Goal: Task Accomplishment & Management: Complete application form

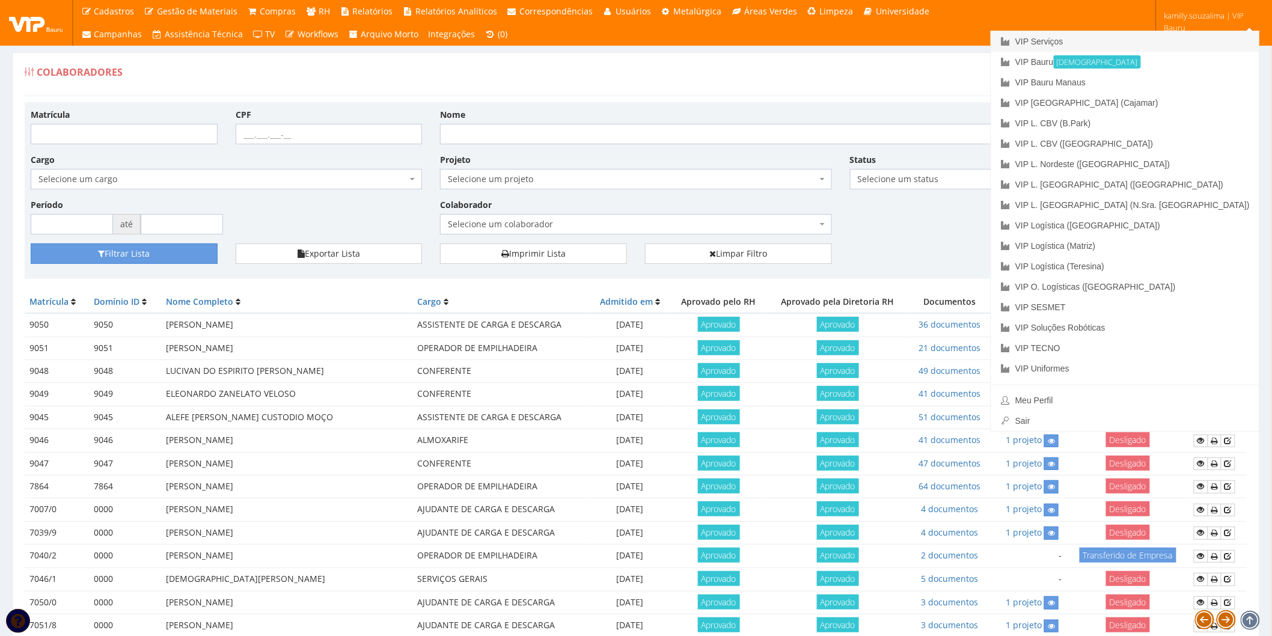
click at [1169, 37] on link "VIP Serviços" at bounding box center [1125, 41] width 268 height 20
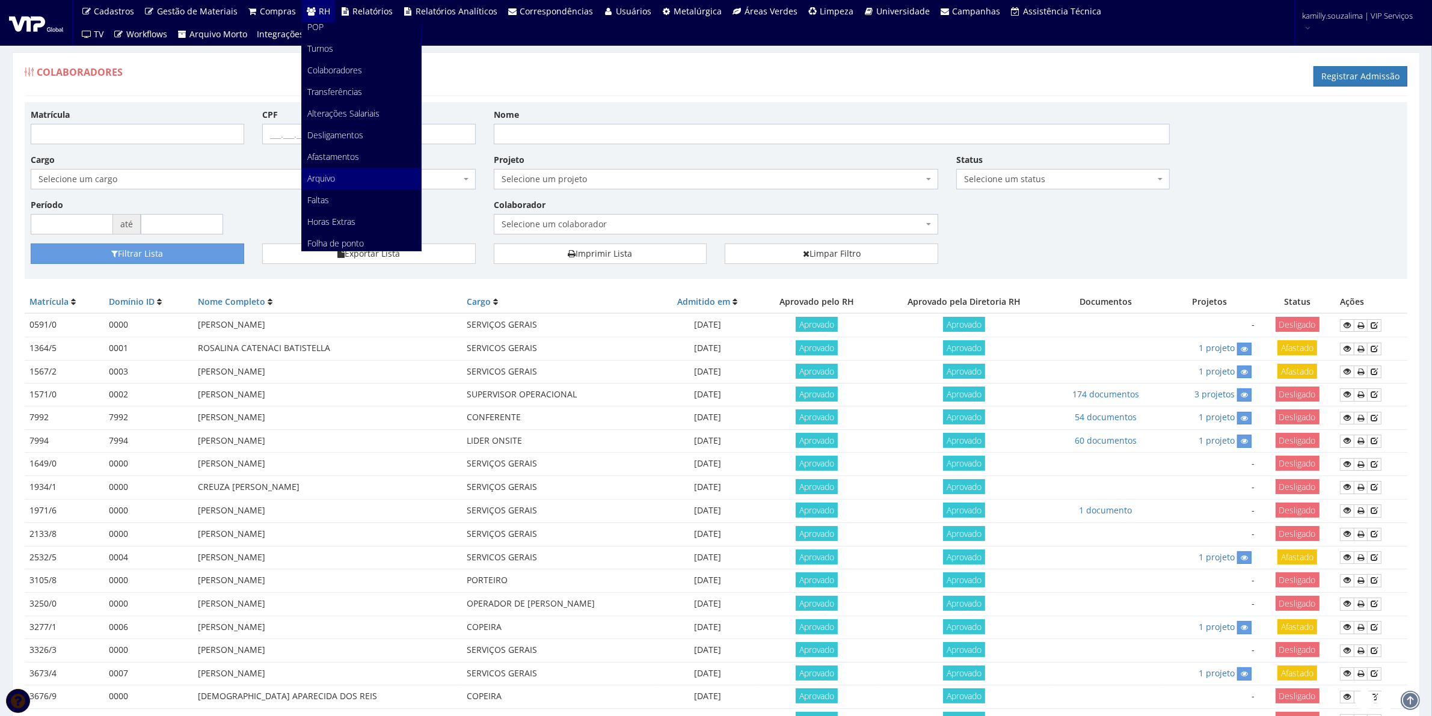
scroll to position [76, 0]
click at [335, 170] on link "Faltas" at bounding box center [361, 174] width 119 height 22
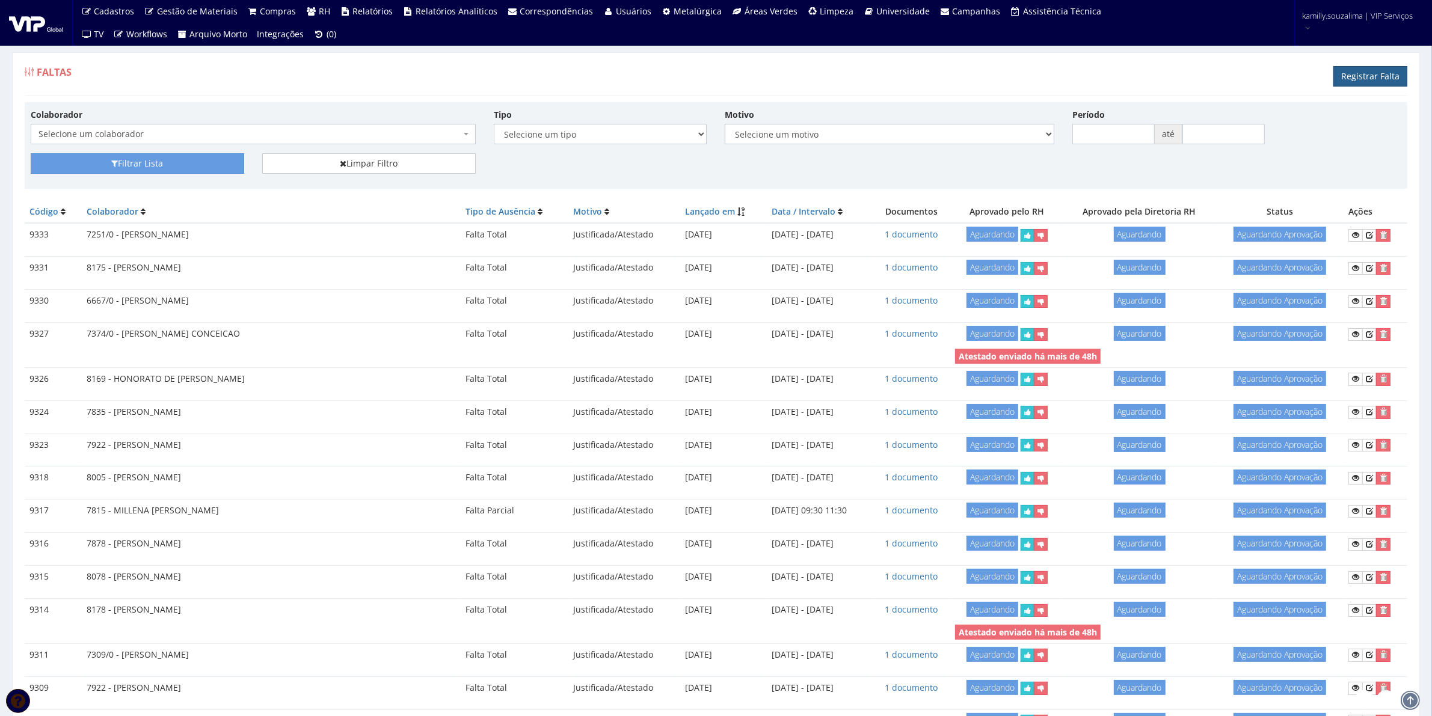
click at [1365, 67] on link "Registrar Falta" at bounding box center [1370, 76] width 74 height 20
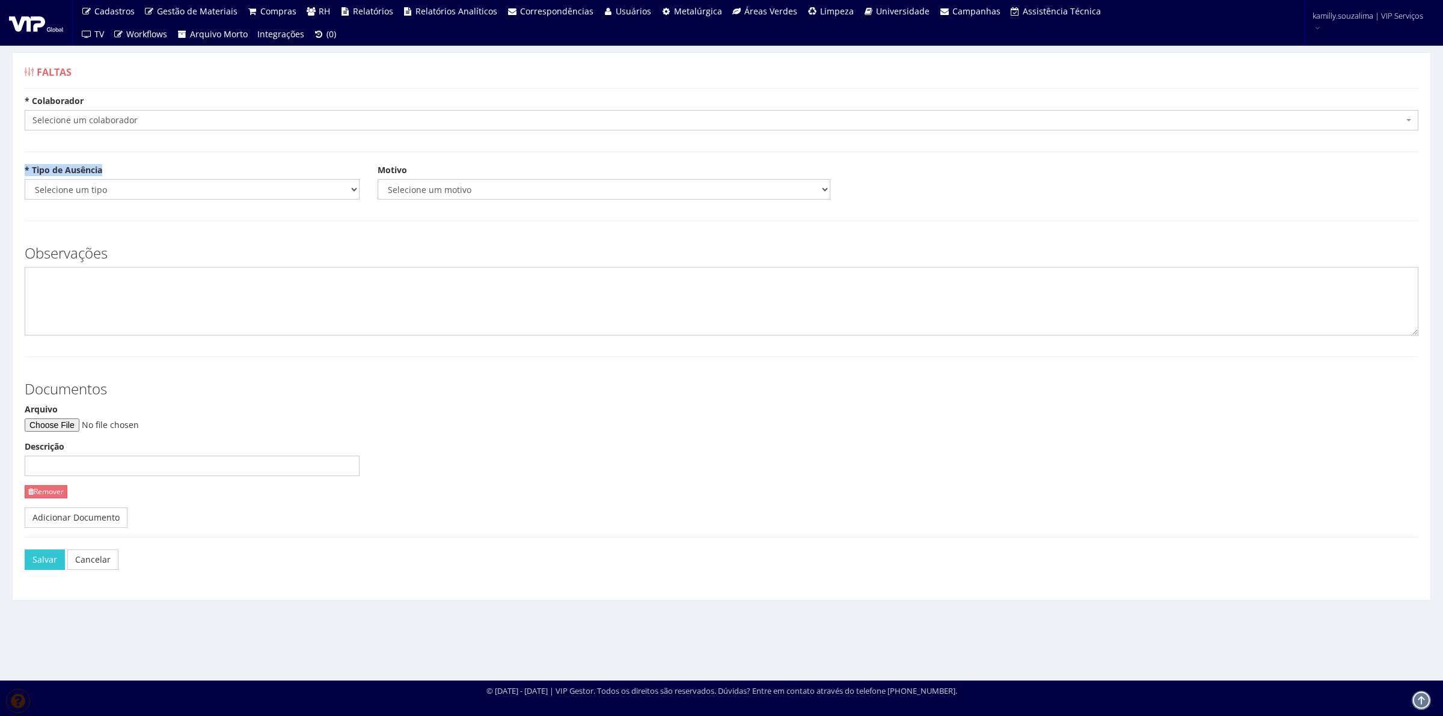
click at [182, 154] on form "* Colaborador Selecione um colaborador 7015/0 - ADEILTON LUIZ NETO 7054/0 - ADE…" at bounding box center [722, 343] width 1394 height 496
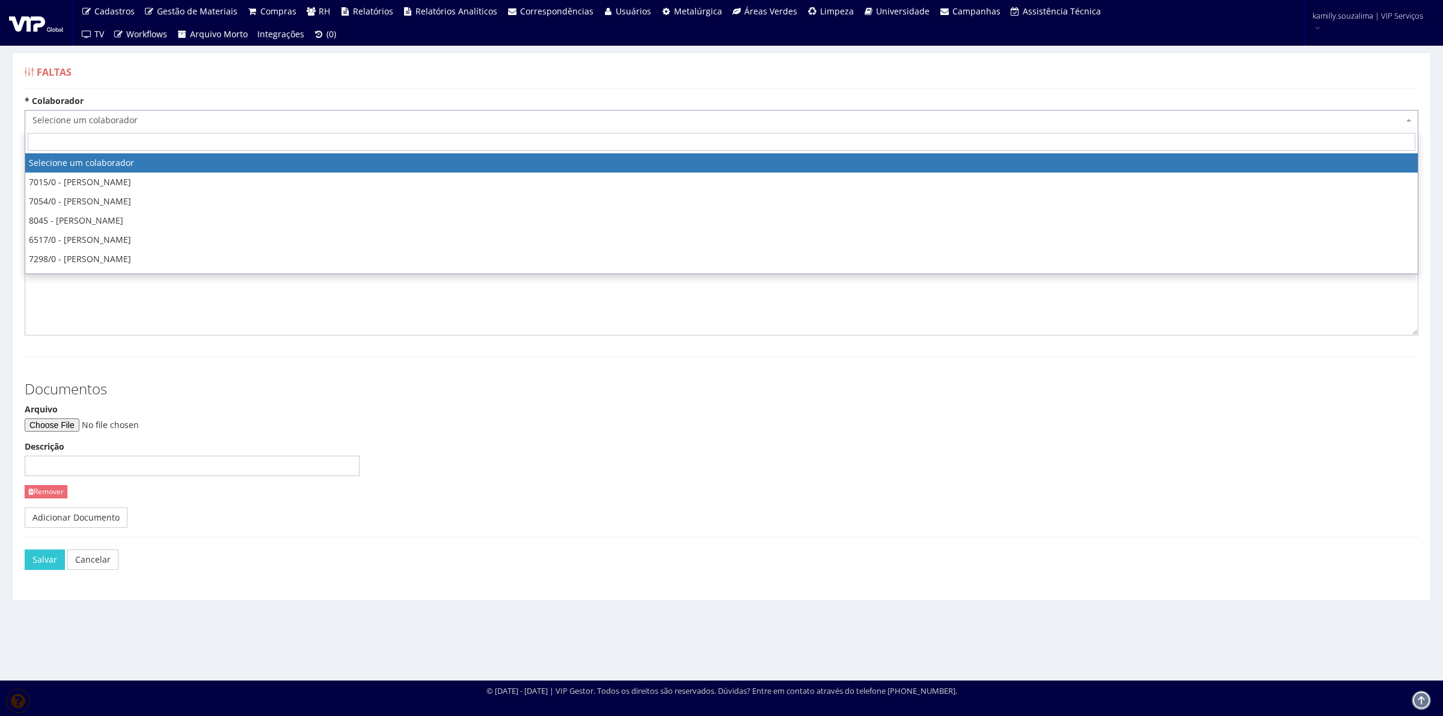
click at [178, 112] on span "Selecione um colaborador" at bounding box center [722, 120] width 1394 height 20
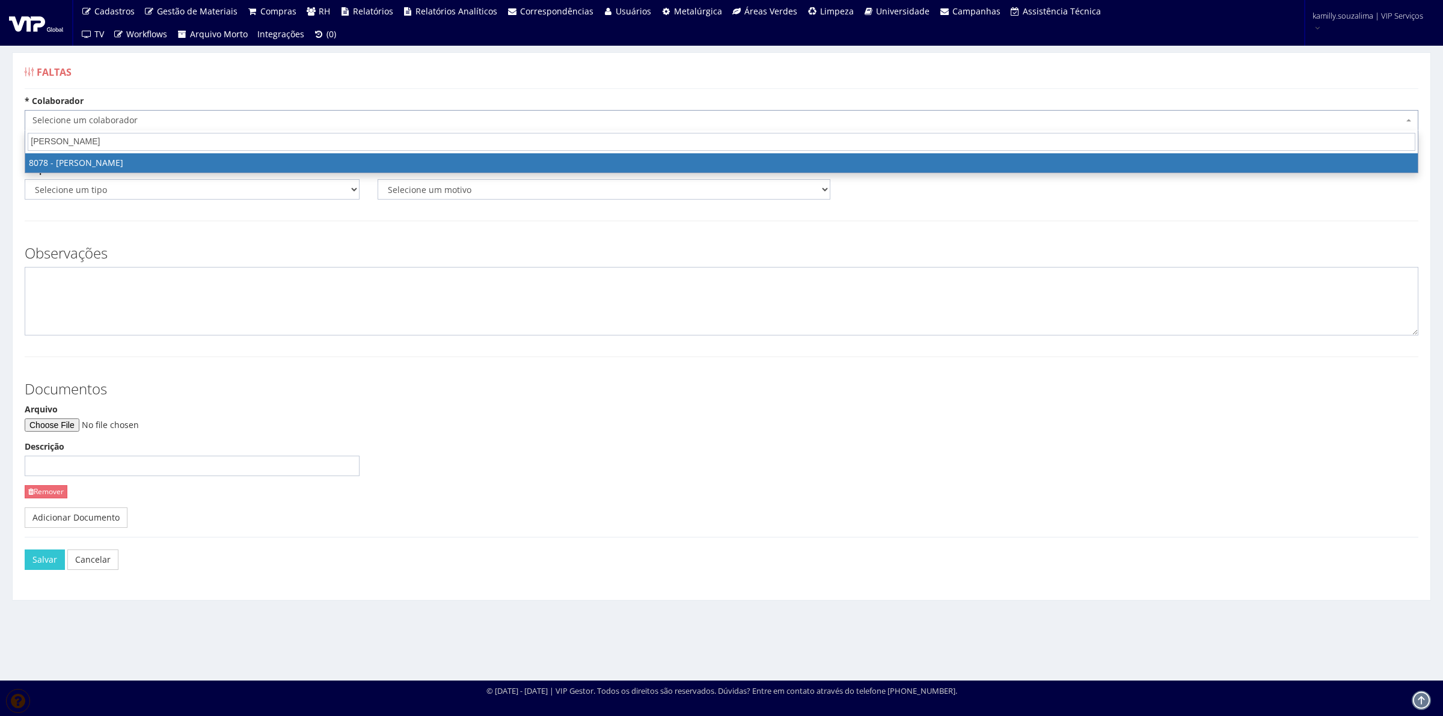
type input "rafael be"
select select "3405"
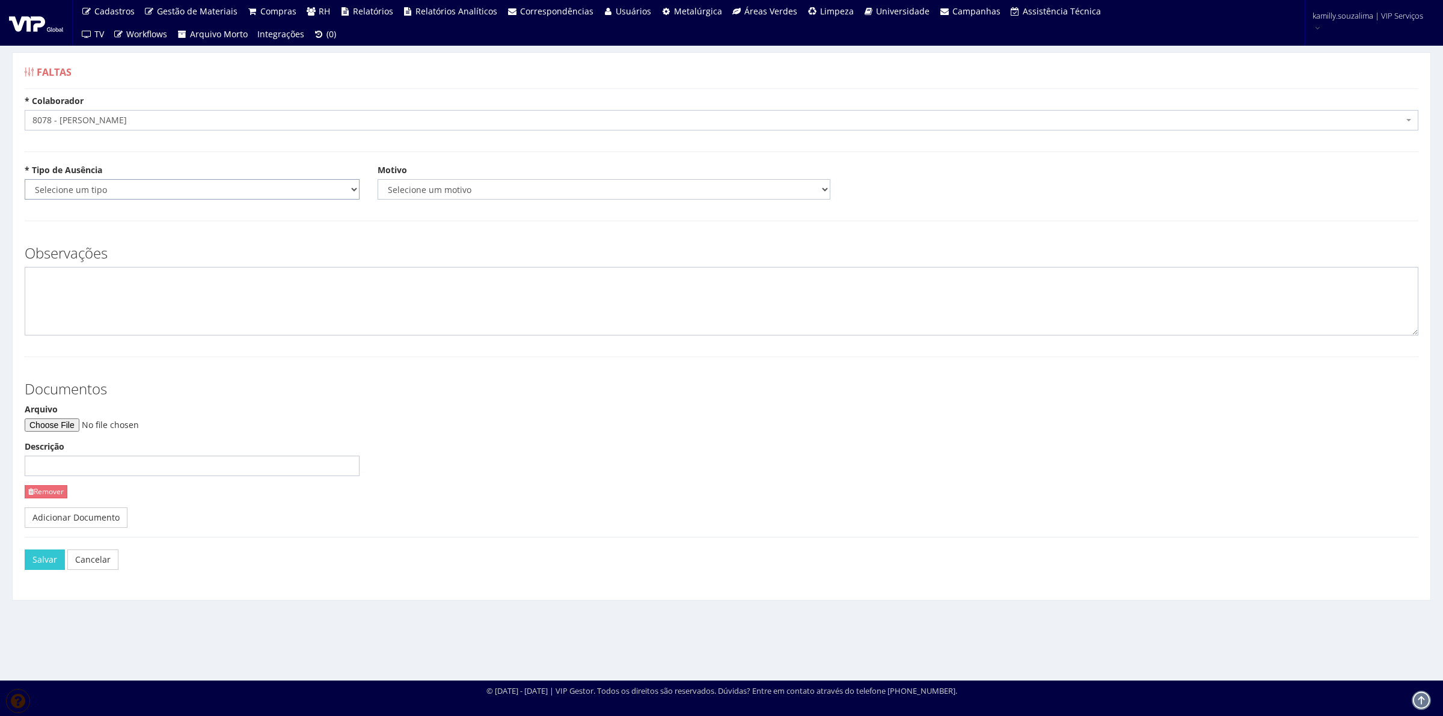
click at [133, 191] on select "Selecione um tipo Falta Total Falta Parcial Afastamento Férias" at bounding box center [192, 189] width 335 height 20
select select "parcial"
click at [25, 179] on select "Selecione um tipo Falta Total Falta Parcial Afastamento Férias" at bounding box center [192, 189] width 335 height 20
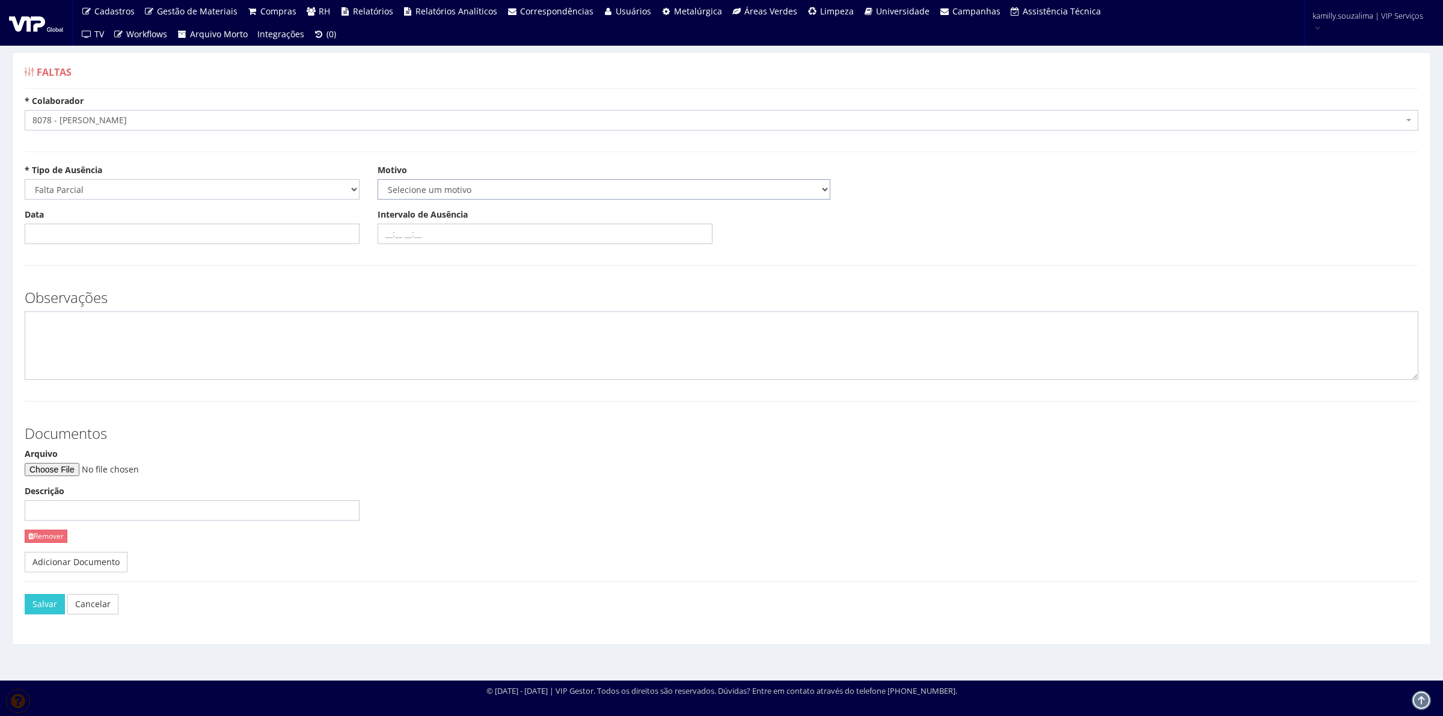
click at [502, 185] on select "Selecione um motivo Acidente Atestado Atraso Declaração Determinação Judicial D…" at bounding box center [604, 189] width 453 height 20
select select "declaracao"
click at [378, 179] on select "Selecione um motivo Acidente Atestado Atraso Declaração Determinação Judicial D…" at bounding box center [604, 189] width 453 height 20
click at [203, 236] on input "Data" at bounding box center [192, 234] width 335 height 20
click at [85, 355] on td "20" at bounding box center [87, 354] width 19 height 18
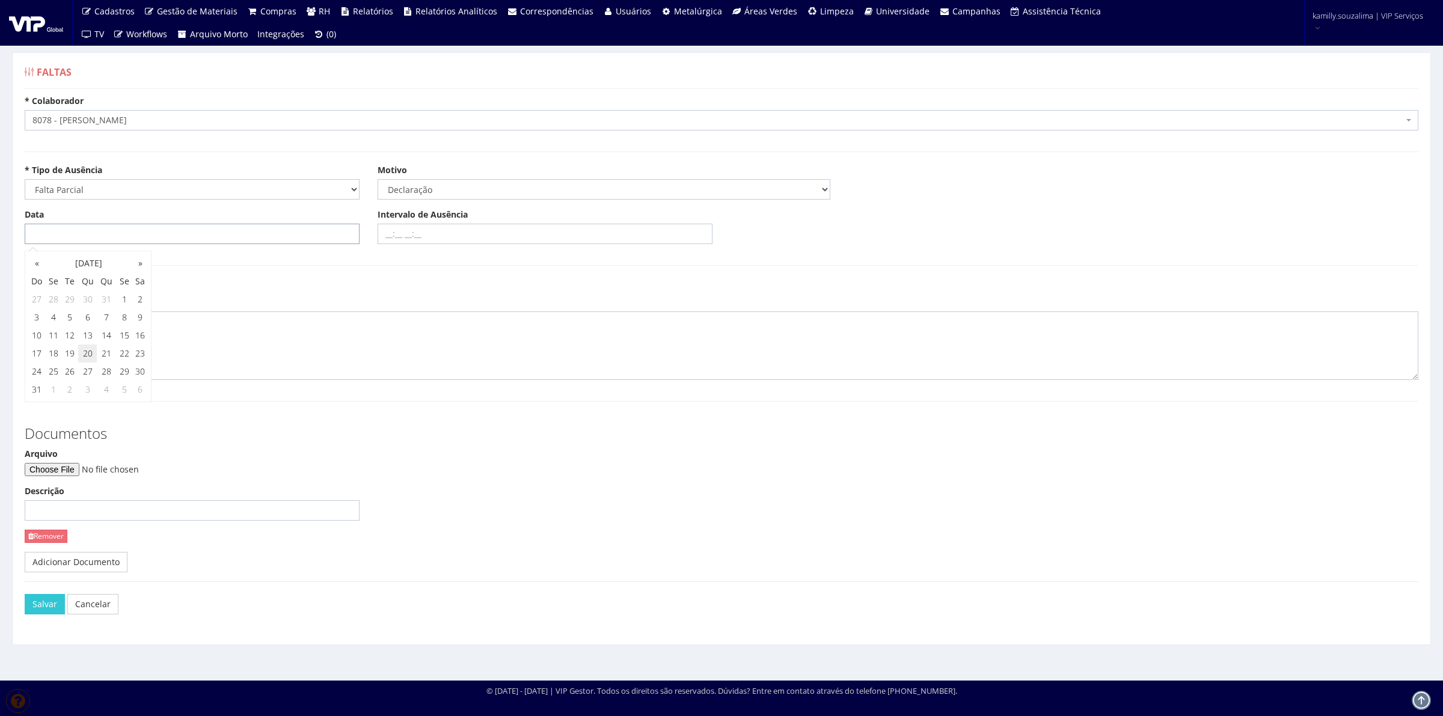
type input "[DATE]"
click at [437, 232] on input "Intervalo de Ausência" at bounding box center [545, 234] width 335 height 20
type input "09:30 12:30"
click at [73, 471] on input "Arquivo" at bounding box center [107, 469] width 164 height 13
type input "C:\fakepath\Document_000121_071610.pdf"
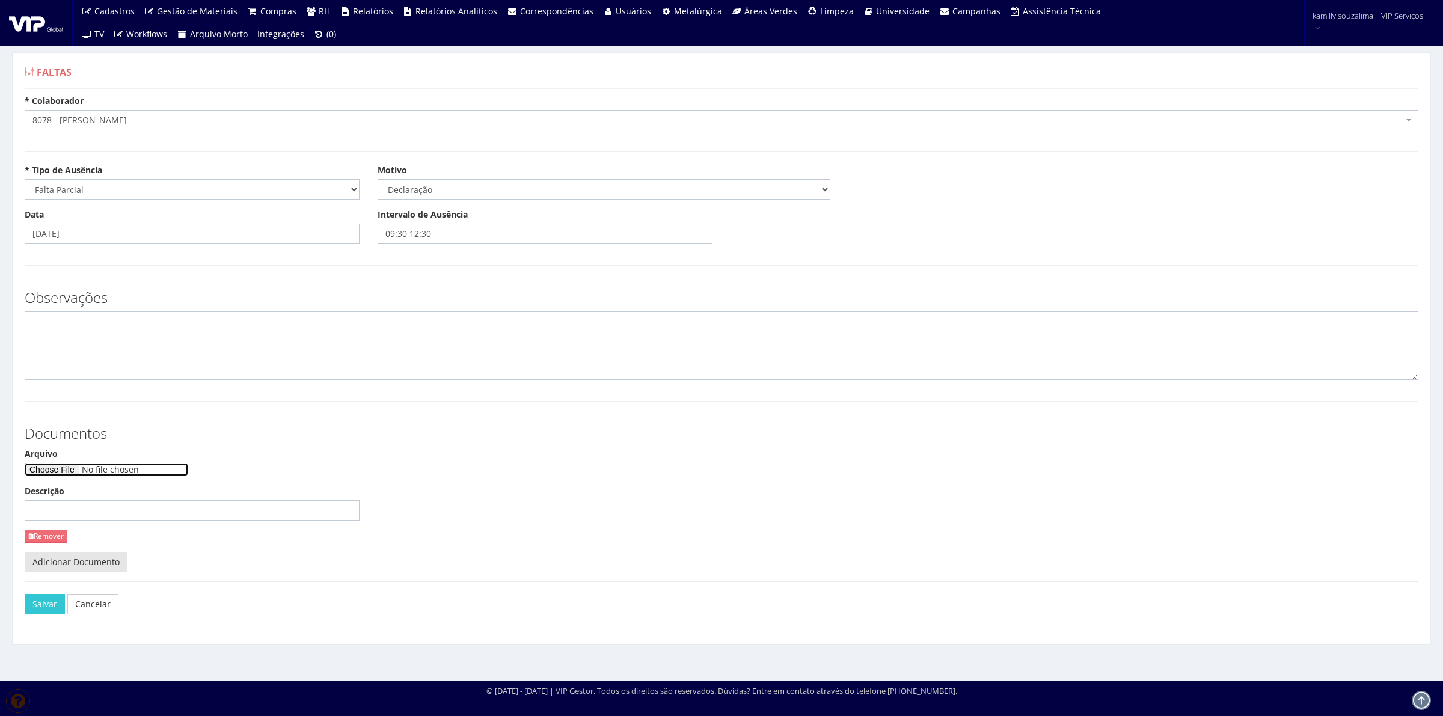
drag, startPoint x: 74, startPoint y: 473, endPoint x: 94, endPoint y: 552, distance: 81.8
click at [94, 552] on div "Documentos Arquivo Descrição Remover Adicionar Documento" at bounding box center [722, 493] width 1412 height 158
click at [61, 534] on link "Remover" at bounding box center [46, 536] width 43 height 13
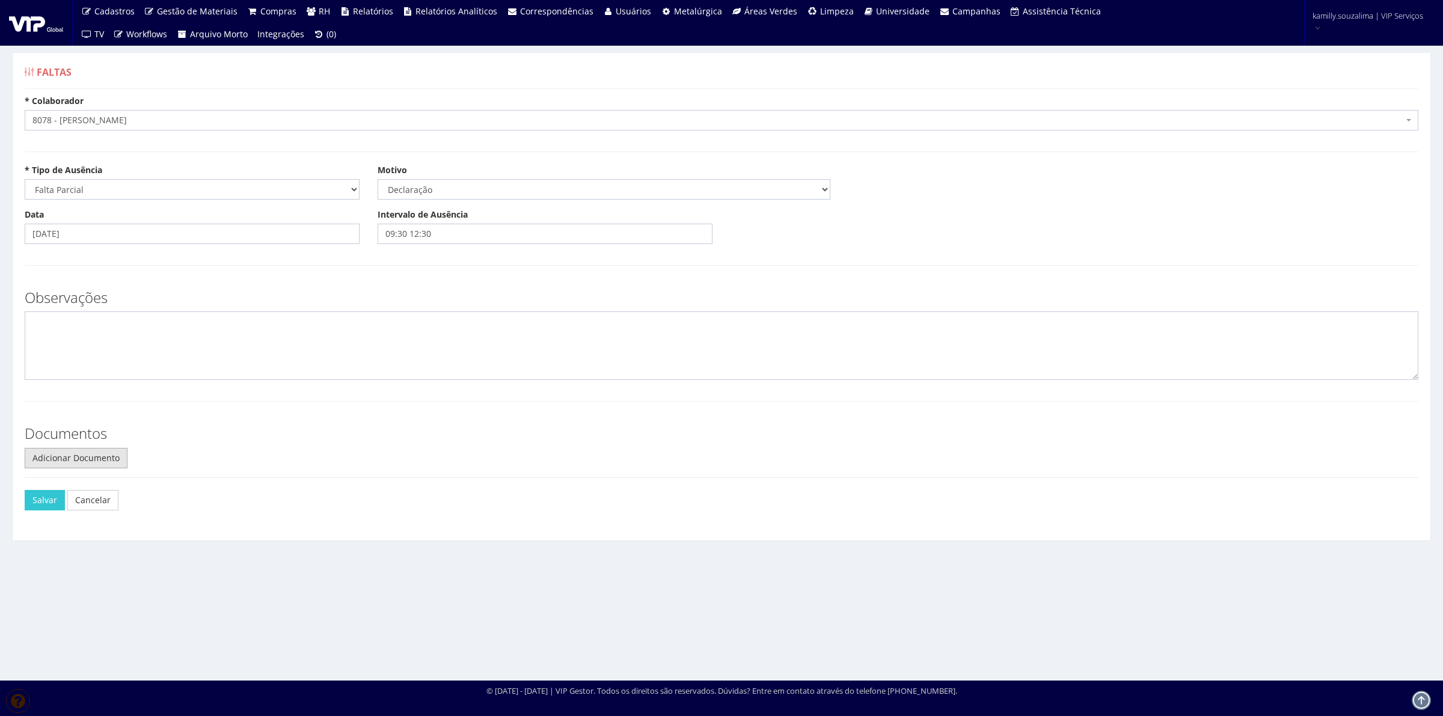
click at [97, 452] on link "Adicionar Documento" at bounding box center [76, 458] width 103 height 20
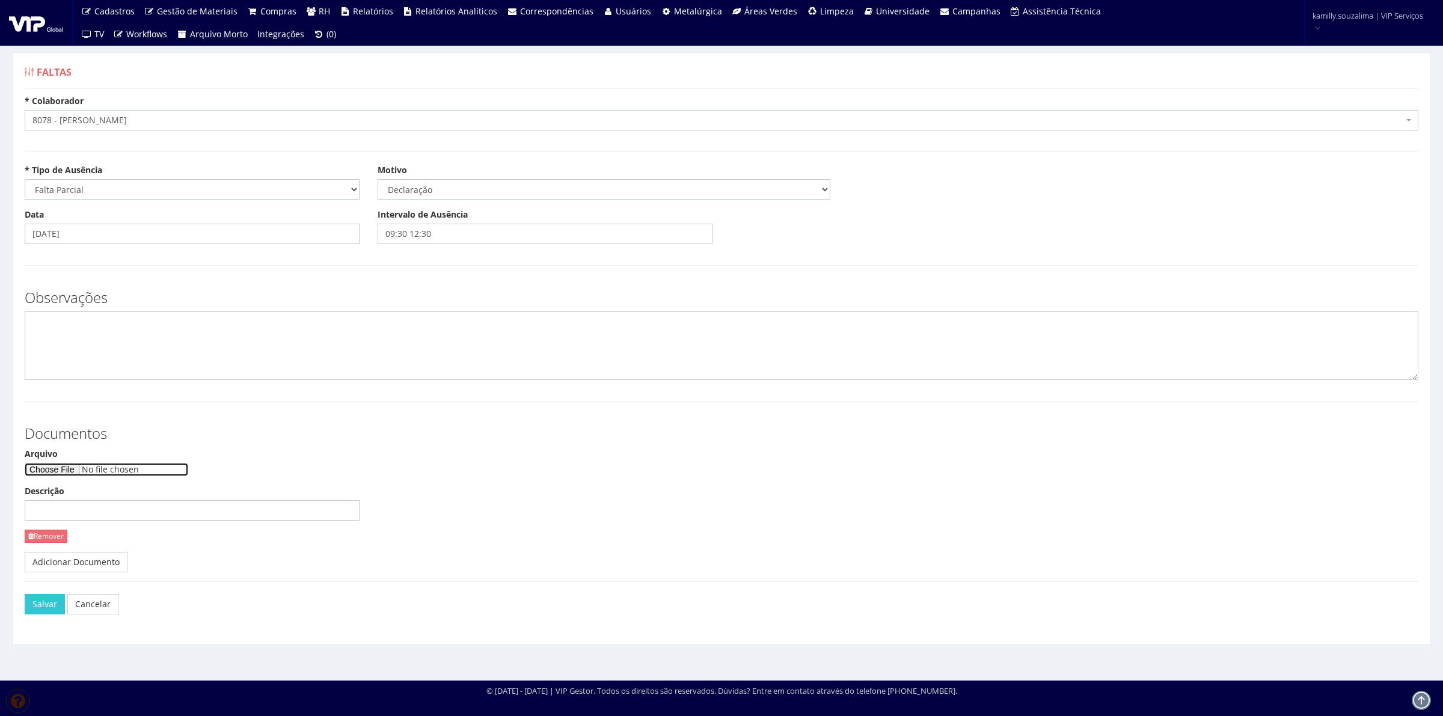
click at [82, 466] on input "Arquivo" at bounding box center [107, 469] width 164 height 13
type input "C:\fakepath\Document_000121_071610.pdf"
click at [49, 611] on button "Salvar" at bounding box center [45, 604] width 40 height 20
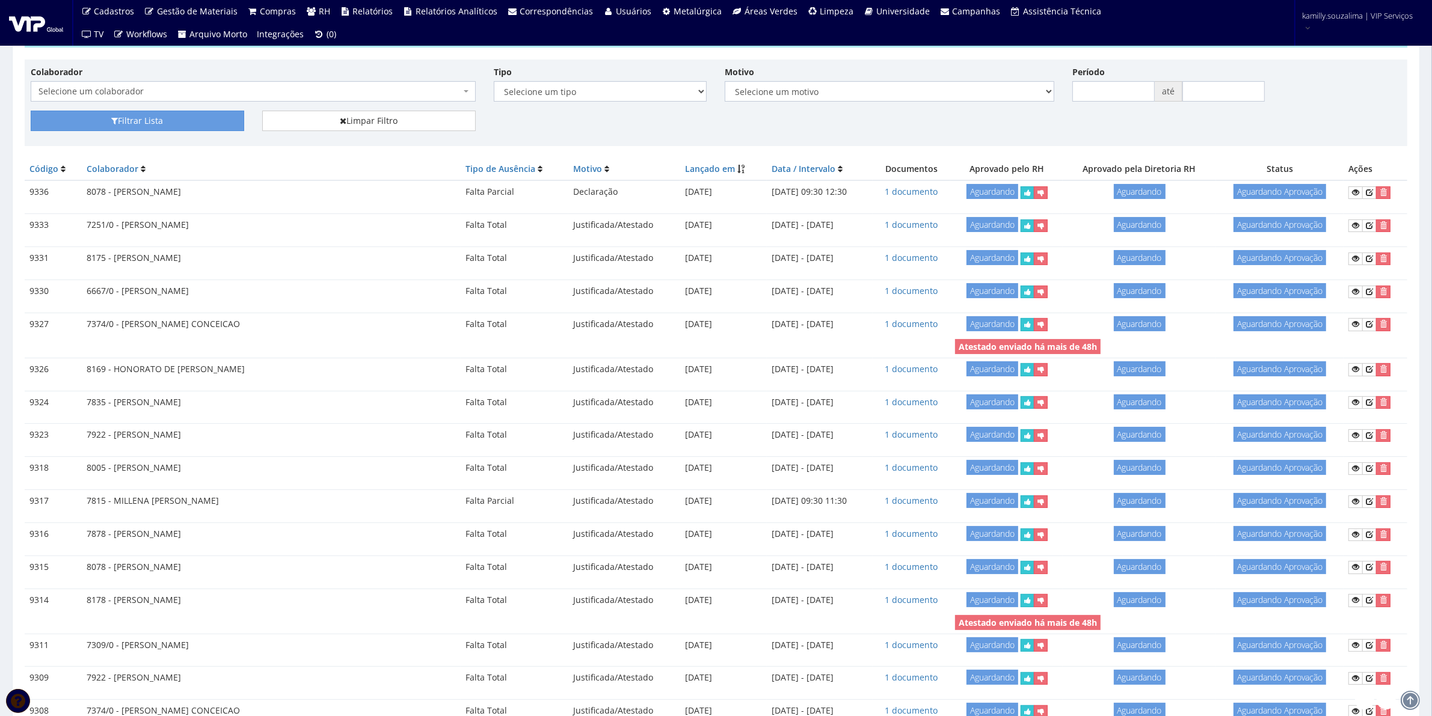
scroll to position [150, 0]
